Goal: Use online tool/utility: Utilize a website feature to perform a specific function

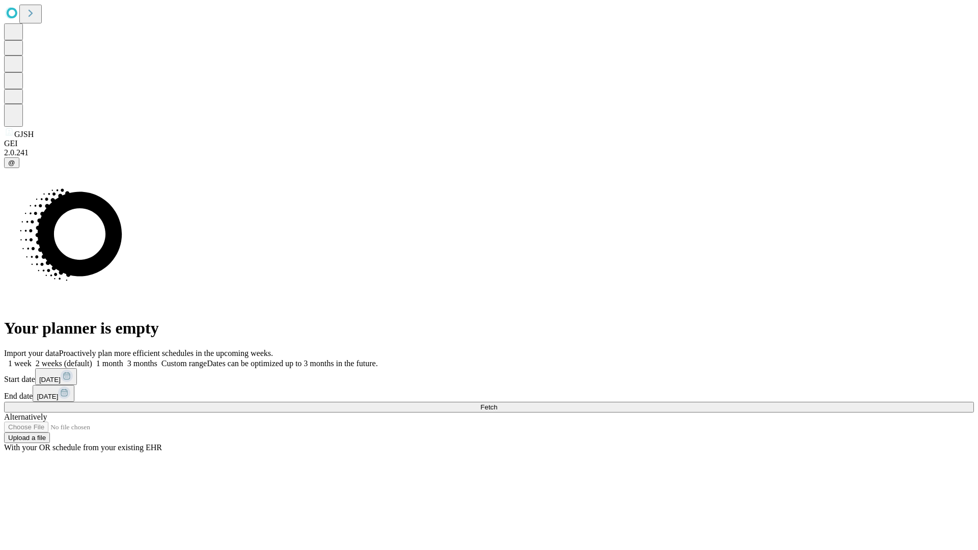
click at [497, 403] on span "Fetch" at bounding box center [488, 407] width 17 height 8
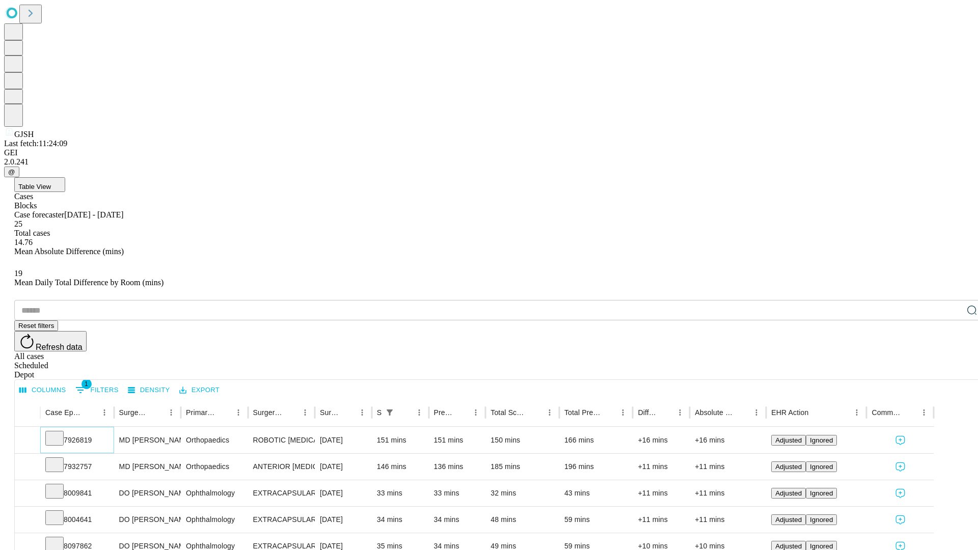
click at [60, 432] on icon at bounding box center [54, 437] width 10 height 10
